Goal: Find specific fact

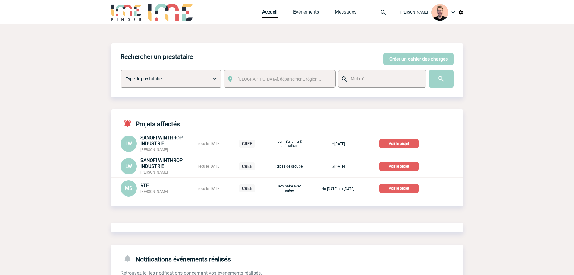
click at [378, 10] on img at bounding box center [384, 12] width 22 height 7
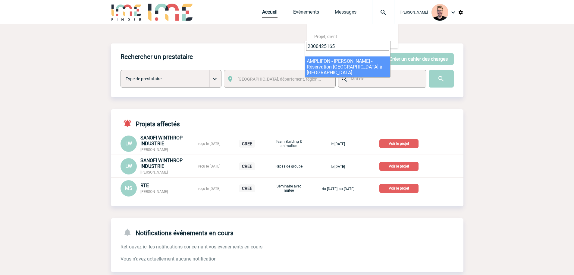
type input "2000425165"
select select "24666"
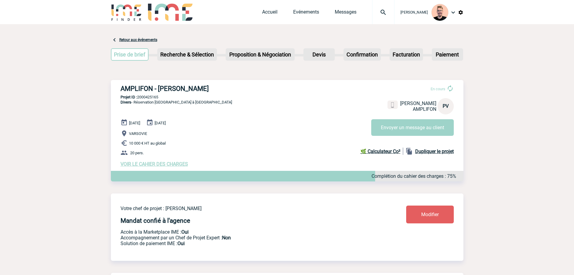
click at [194, 88] on h3 "AMPLIFON - [PERSON_NAME]" at bounding box center [211, 89] width 181 height 8
copy h3 "VALET"
click at [169, 91] on h3 "AMPLIFON - [PERSON_NAME]" at bounding box center [211, 89] width 181 height 8
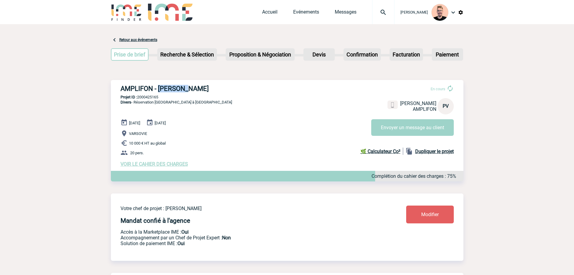
copy h3 "[PERSON_NAME]"
drag, startPoint x: 184, startPoint y: 90, endPoint x: 189, endPoint y: 87, distance: 5.5
click at [184, 89] on h3 "AMPLIFON - [PERSON_NAME]" at bounding box center [211, 89] width 181 height 8
drag, startPoint x: 201, startPoint y: 88, endPoint x: 160, endPoint y: 85, distance: 41.1
click at [158, 86] on h3 "AMPLIFON - [PERSON_NAME]" at bounding box center [211, 89] width 181 height 8
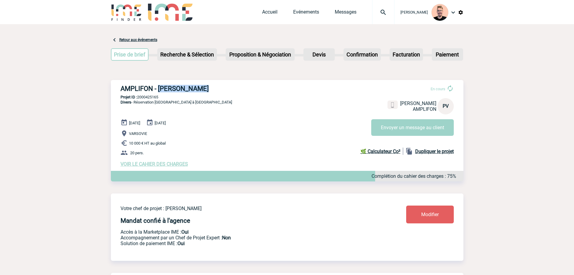
copy h3 "[PERSON_NAME]"
